Goal: Navigation & Orientation: Find specific page/section

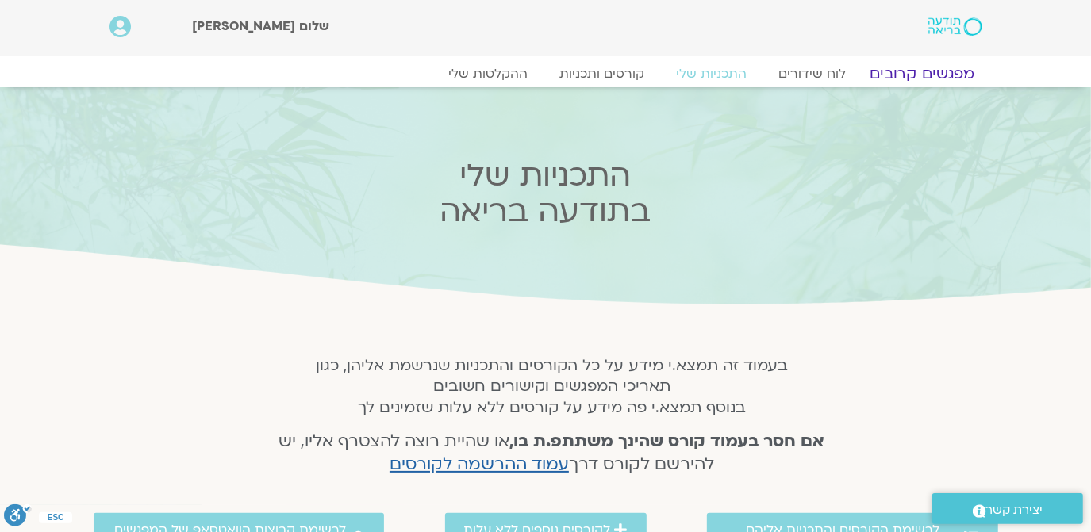
click at [924, 71] on link "מפגשים קרובים" at bounding box center [922, 73] width 144 height 19
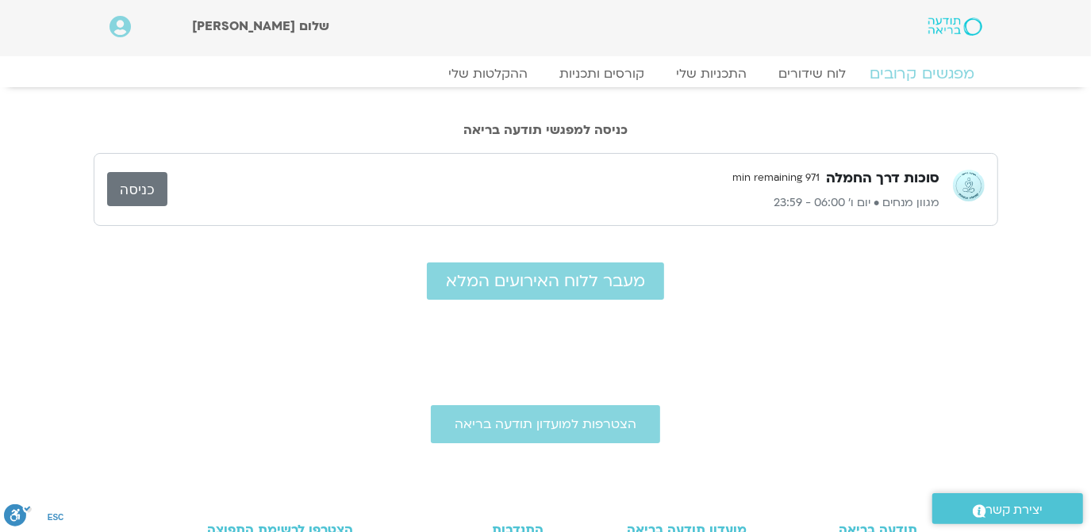
click at [911, 73] on link "מפגשים קרובים" at bounding box center [922, 73] width 144 height 19
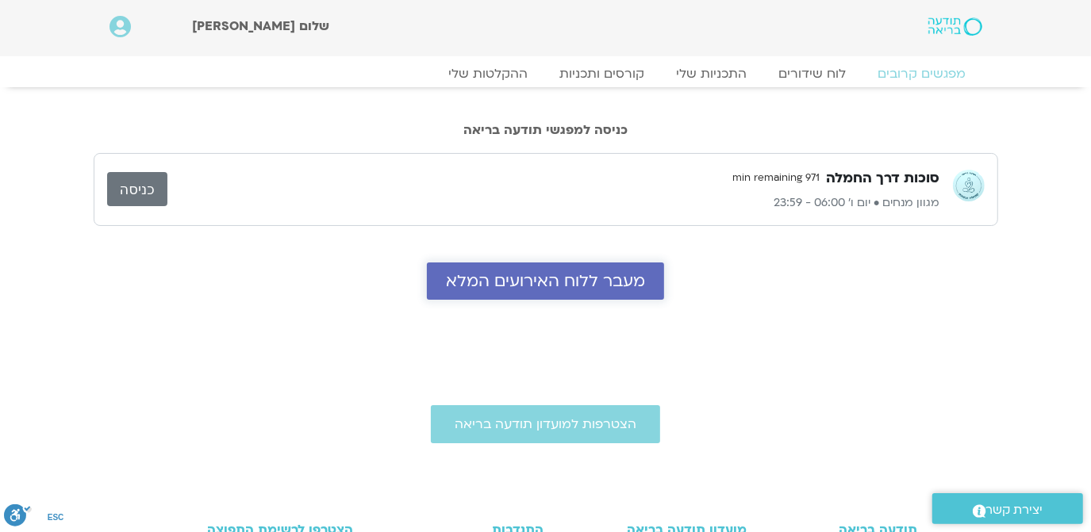
click at [555, 272] on span "מעבר ללוח האירועים המלא" at bounding box center [545, 281] width 199 height 18
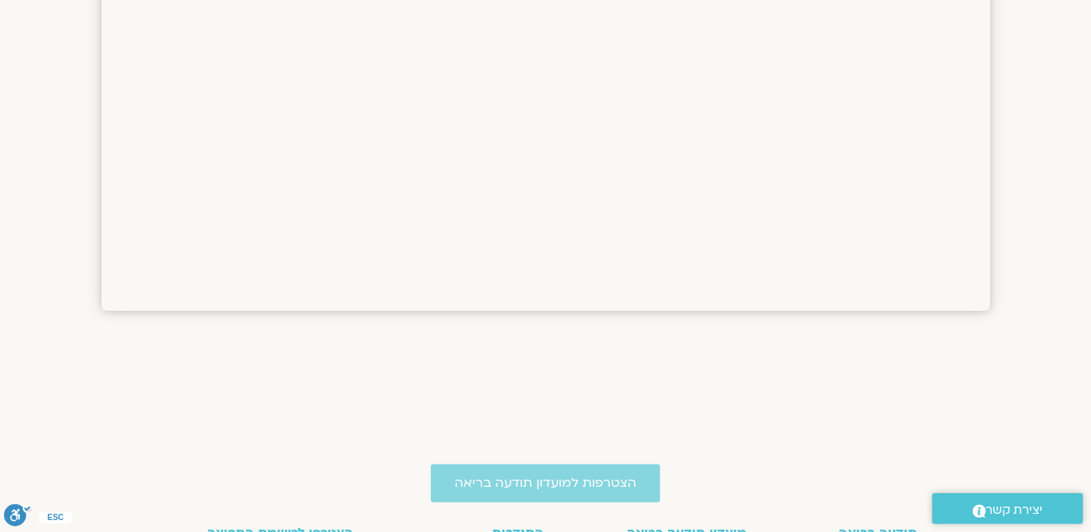
scroll to position [1532, 0]
